Goal: Information Seeking & Learning: Learn about a topic

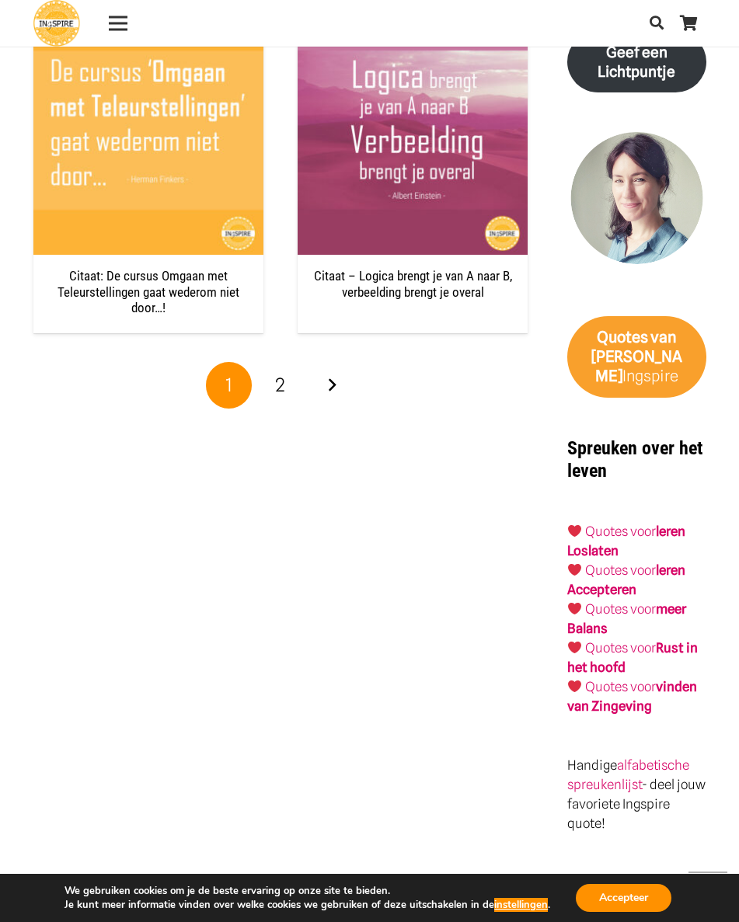
scroll to position [2322, 0]
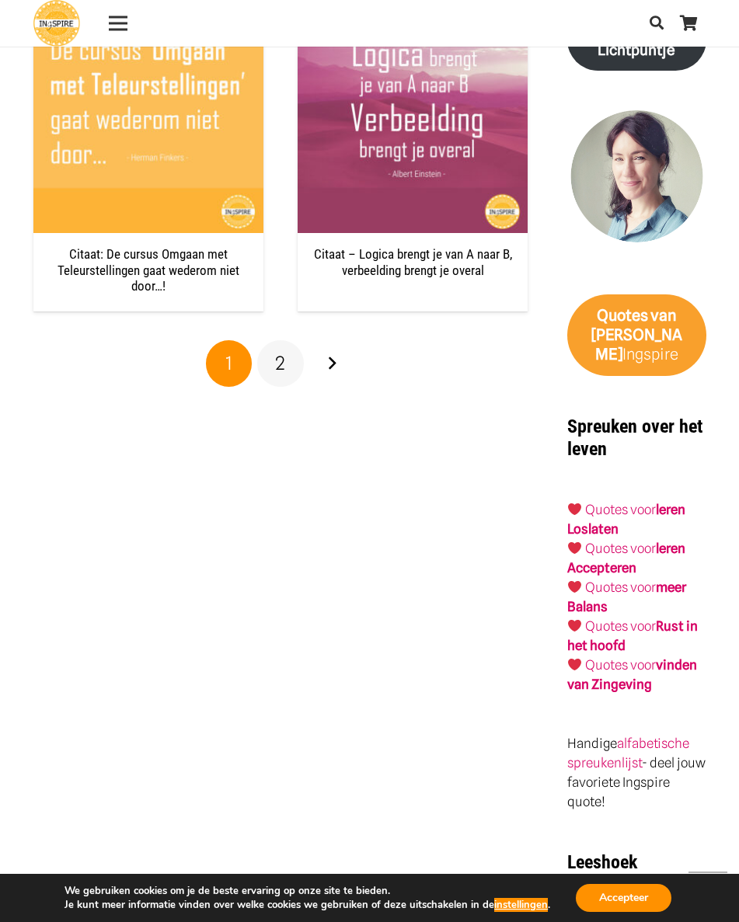
click at [294, 368] on link "2" at bounding box center [280, 363] width 47 height 47
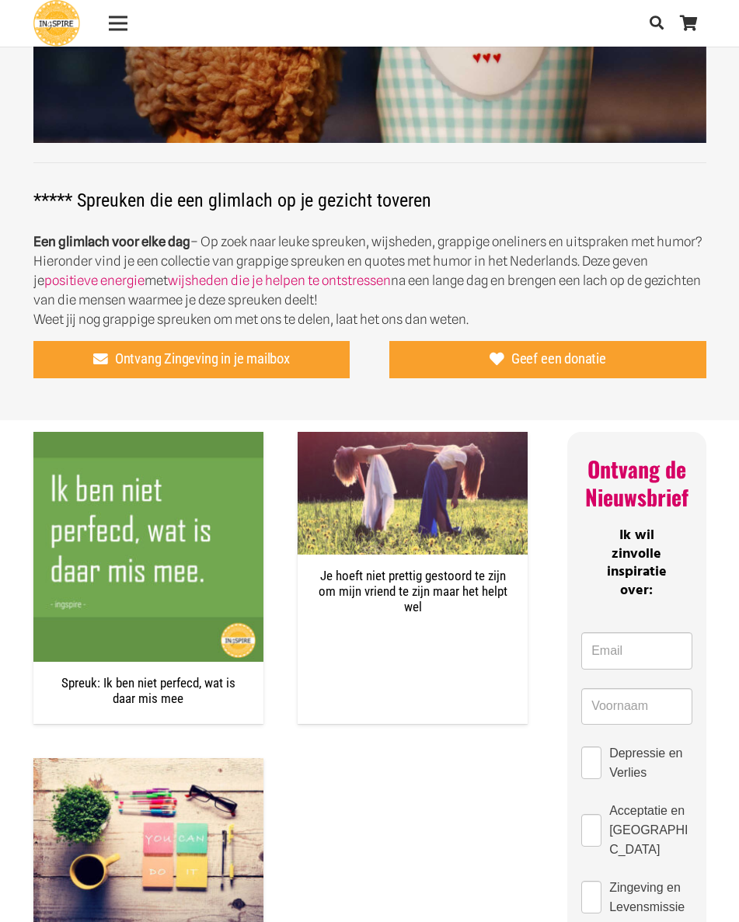
scroll to position [354, 0]
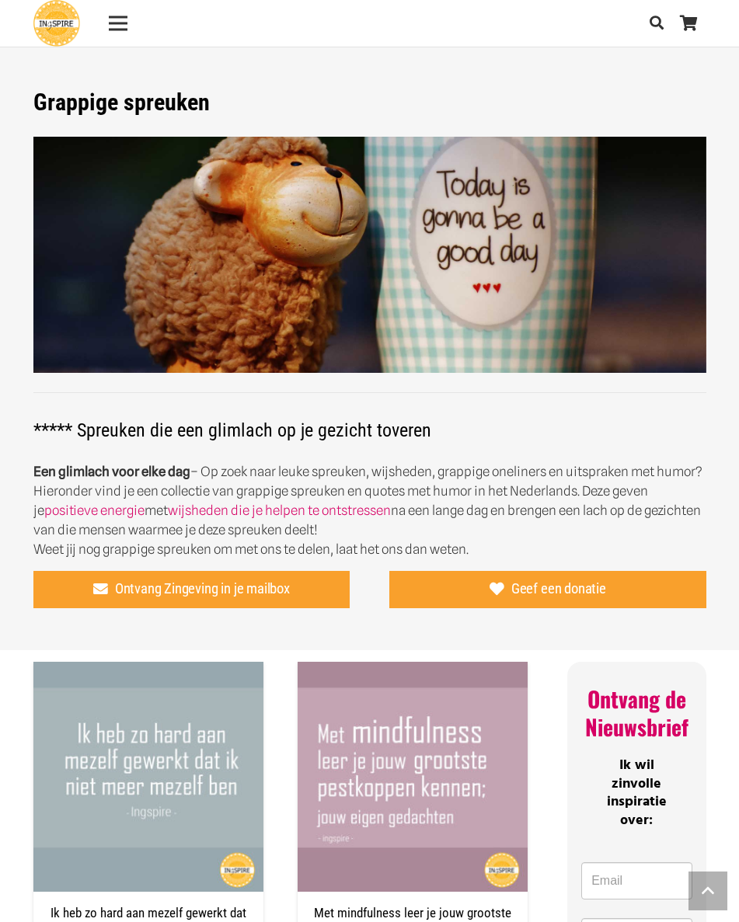
scroll to position [2322, 0]
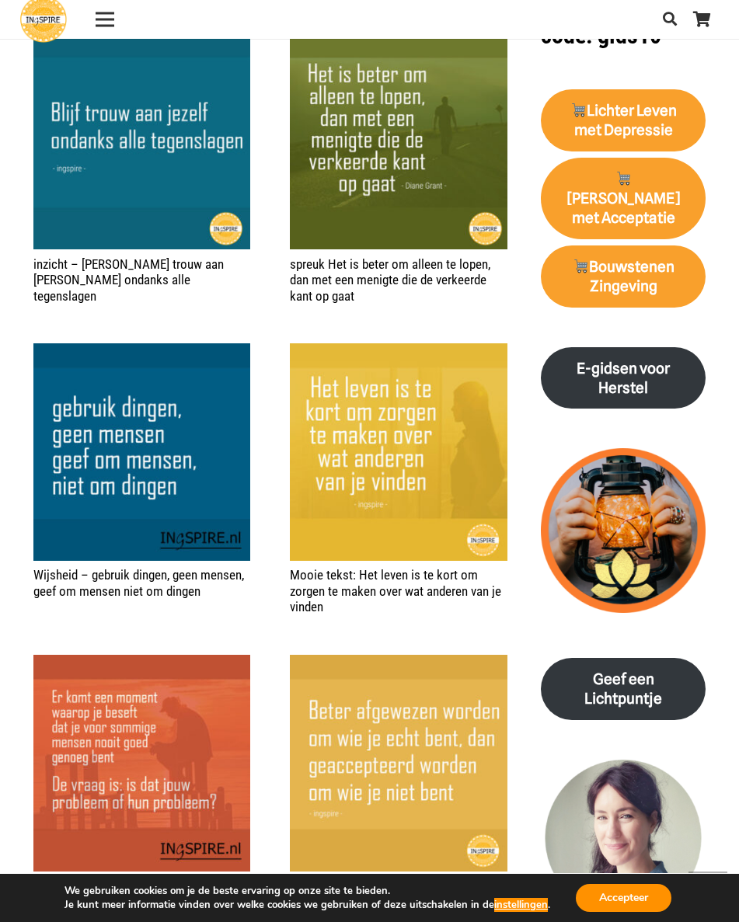
scroll to position [1819, 0]
